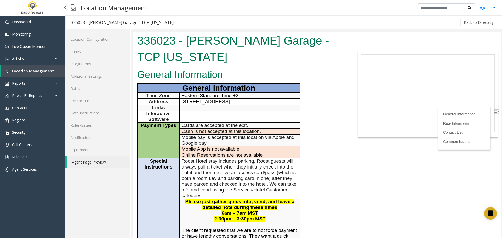
click at [37, 72] on span "Location Management" at bounding box center [33, 70] width 42 height 5
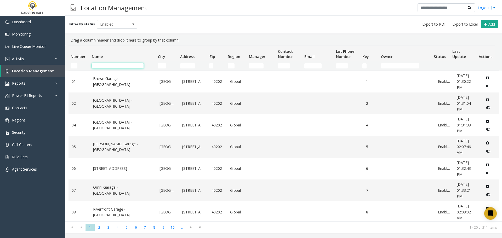
click at [117, 65] on input "Name Filter" at bounding box center [118, 65] width 52 height 5
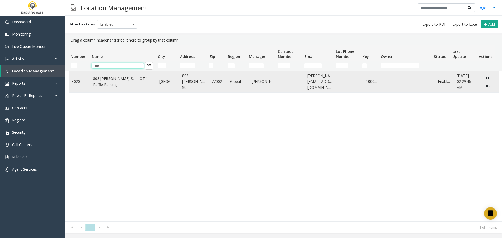
type input "***"
click at [112, 72] on td "803 Fannin St - LOT 1 - Raffle Parking" at bounding box center [123, 82] width 67 height 22
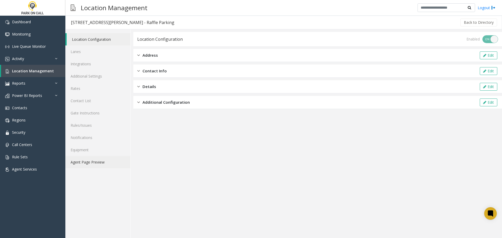
click at [90, 158] on link "Agent Page Preview" at bounding box center [97, 162] width 65 height 12
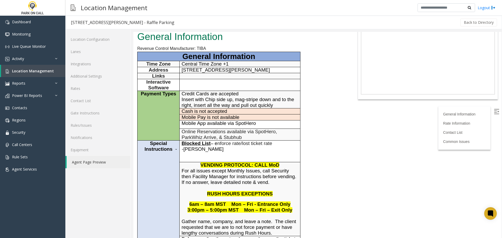
scroll to position [78, 0]
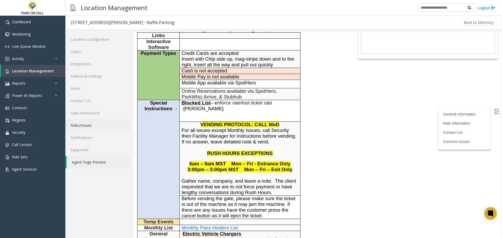
click at [99, 125] on link "Rules/Issues" at bounding box center [97, 125] width 65 height 12
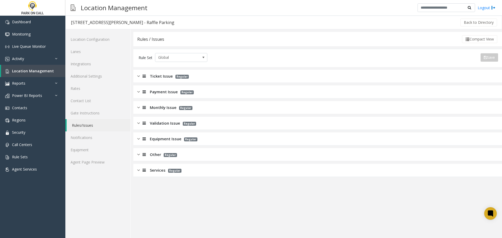
click at [208, 171] on div "Services Regular" at bounding box center [317, 170] width 369 height 13
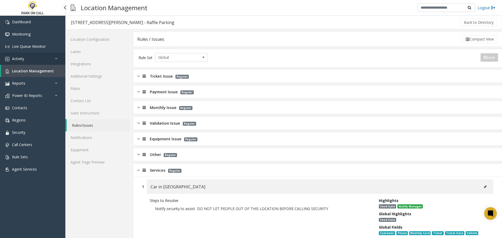
click at [31, 58] on link "Activity" at bounding box center [32, 59] width 65 height 12
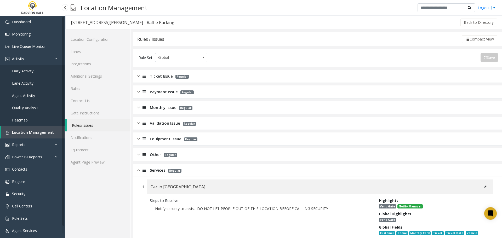
click at [30, 136] on link "Location Management" at bounding box center [33, 132] width 64 height 12
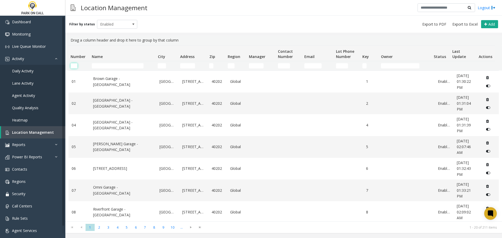
click at [74, 66] on input "Number Filter" at bounding box center [74, 65] width 7 height 5
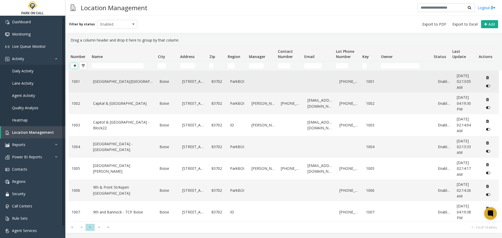
type input "*"
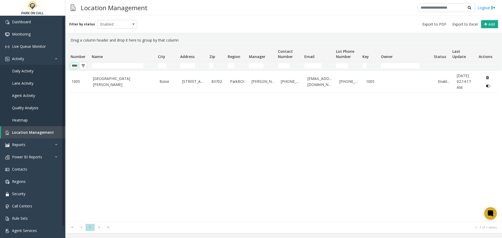
type input "****"
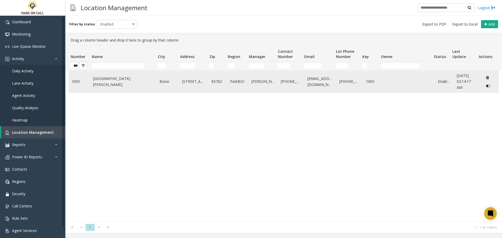
click at [123, 76] on td "9th & Main St/Eastman - ParkBOI" at bounding box center [123, 82] width 67 height 22
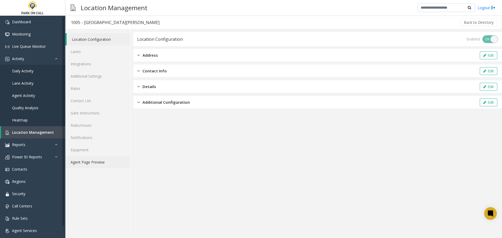
click at [84, 163] on link "Agent Page Preview" at bounding box center [97, 162] width 65 height 12
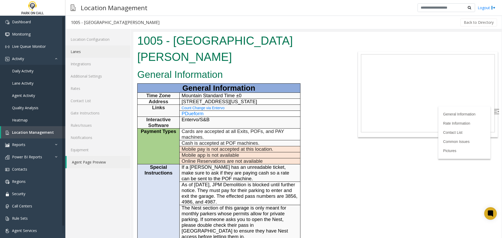
click at [79, 51] on link "Lanes" at bounding box center [97, 51] width 65 height 12
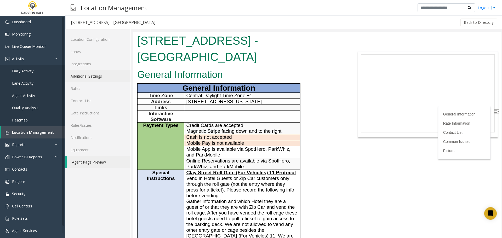
click at [92, 79] on link "Additional Settings" at bounding box center [97, 76] width 65 height 12
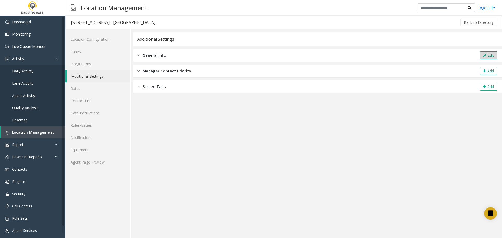
click at [496, 54] on button "Edit" at bounding box center [489, 55] width 18 height 8
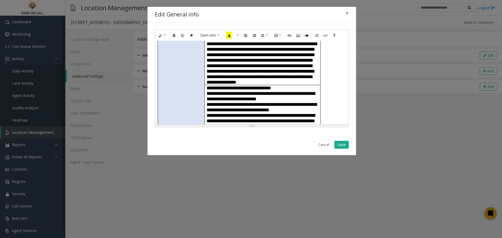
scroll to position [183, 0]
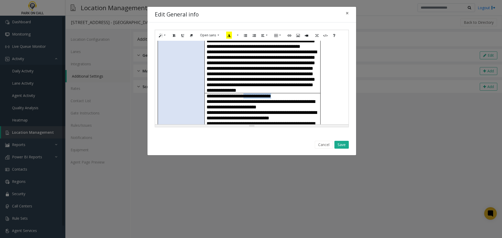
drag, startPoint x: 278, startPoint y: 62, endPoint x: 254, endPoint y: 62, distance: 23.8
click at [254, 93] on p "**********" at bounding box center [262, 95] width 112 height 5
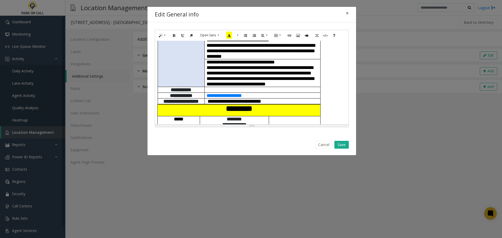
scroll to position [261, 0]
click at [345, 147] on button "Save" at bounding box center [341, 145] width 14 height 8
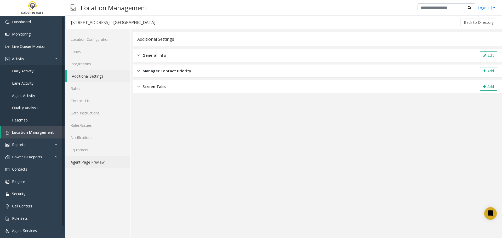
click at [86, 165] on link "Agent Page Preview" at bounding box center [97, 162] width 65 height 12
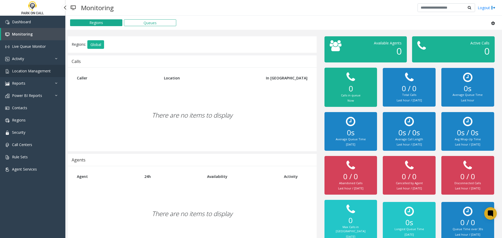
click at [28, 70] on span "Location Management" at bounding box center [31, 70] width 39 height 5
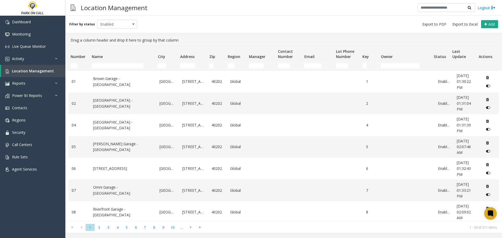
click at [123, 63] on td "Name Filter" at bounding box center [123, 65] width 66 height 9
click at [120, 64] on input "Name Filter" at bounding box center [118, 65] width 52 height 5
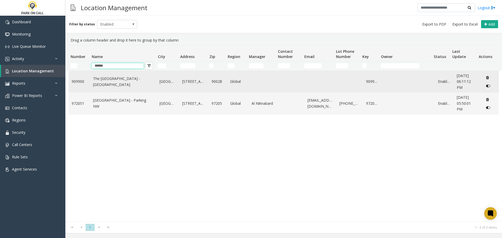
type input "******"
click at [115, 84] on link "The Avenue Hollywood Apartments - Parkwell" at bounding box center [123, 82] width 60 height 12
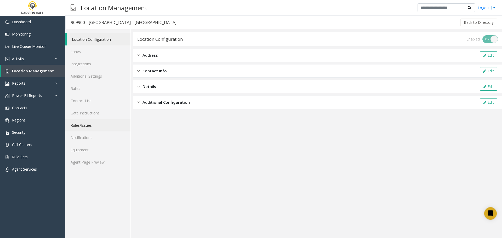
click at [99, 123] on link "Rules/Issues" at bounding box center [97, 125] width 65 height 12
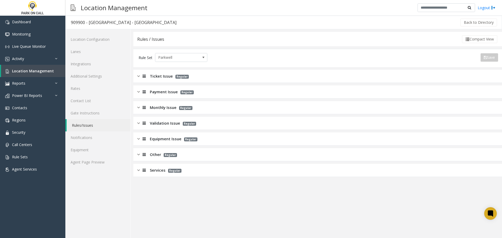
click at [177, 142] on div "Equipment Issue Regular" at bounding box center [317, 139] width 369 height 13
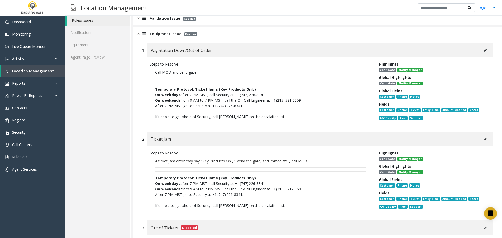
scroll to position [105, 0]
